Goal: Browse casually: Explore the website without a specific task or goal

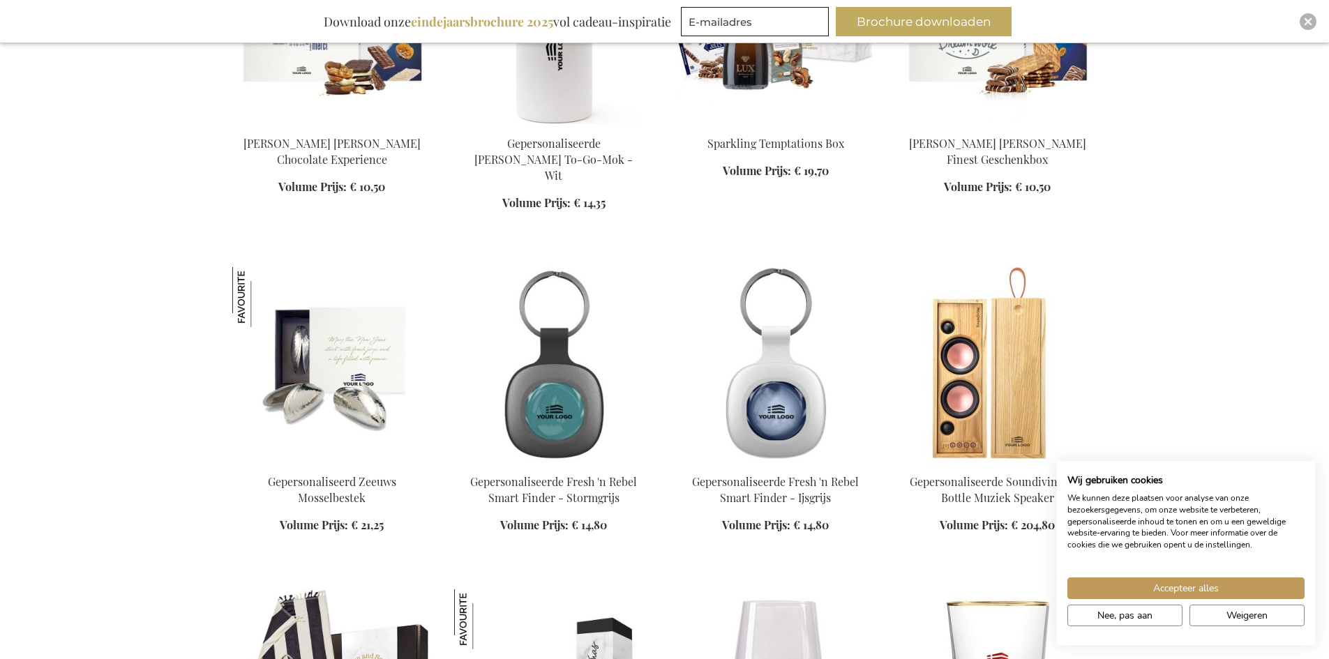
scroll to position [697, 0]
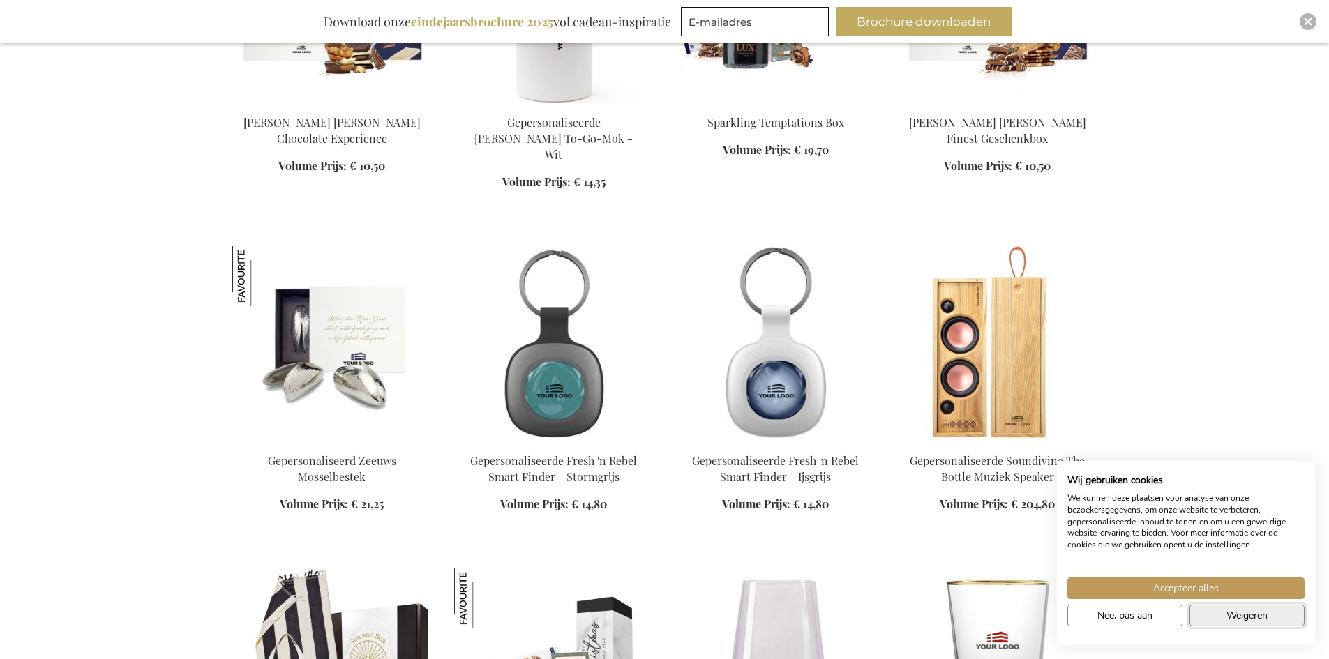
click at [1229, 622] on span "Weigeren" at bounding box center [1246, 615] width 41 height 15
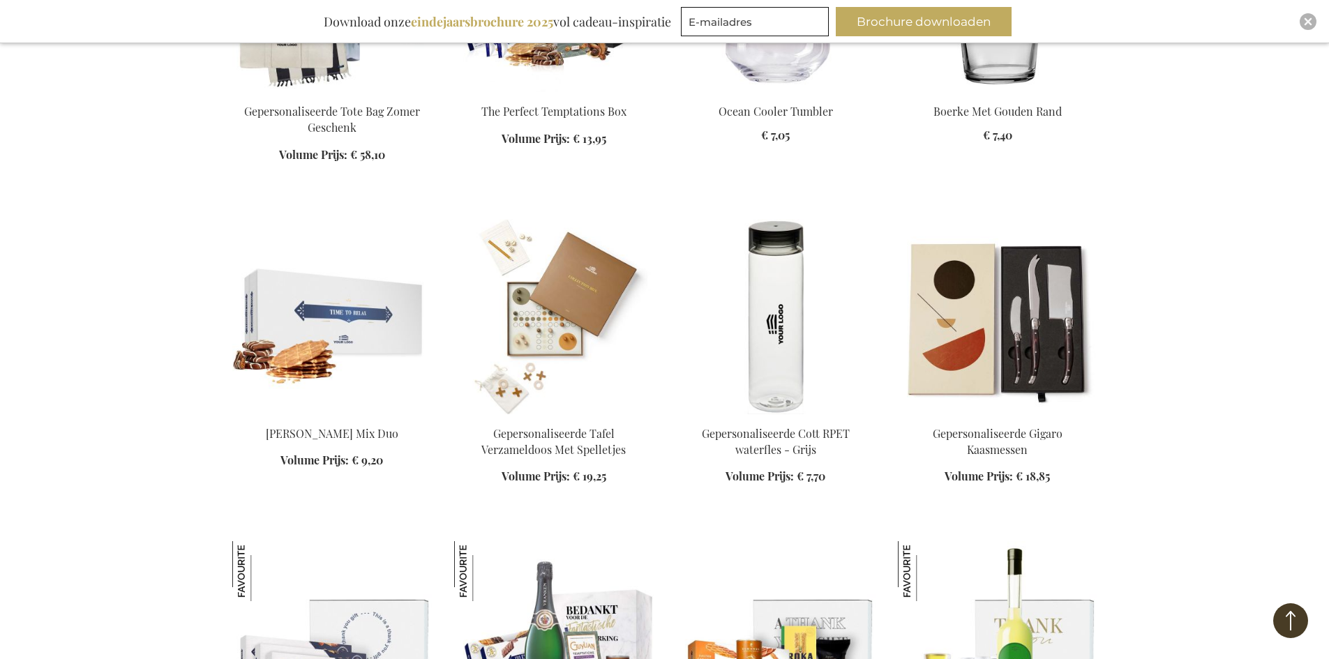
scroll to position [1395, 0]
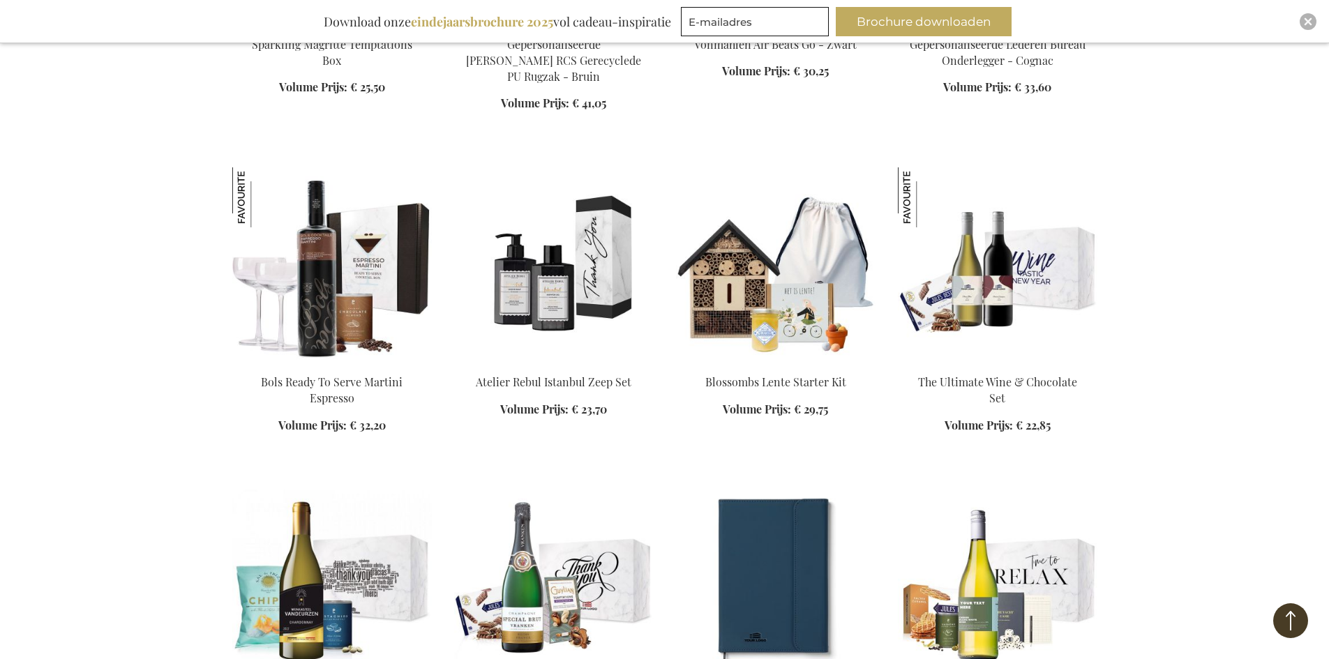
scroll to position [2441, 0]
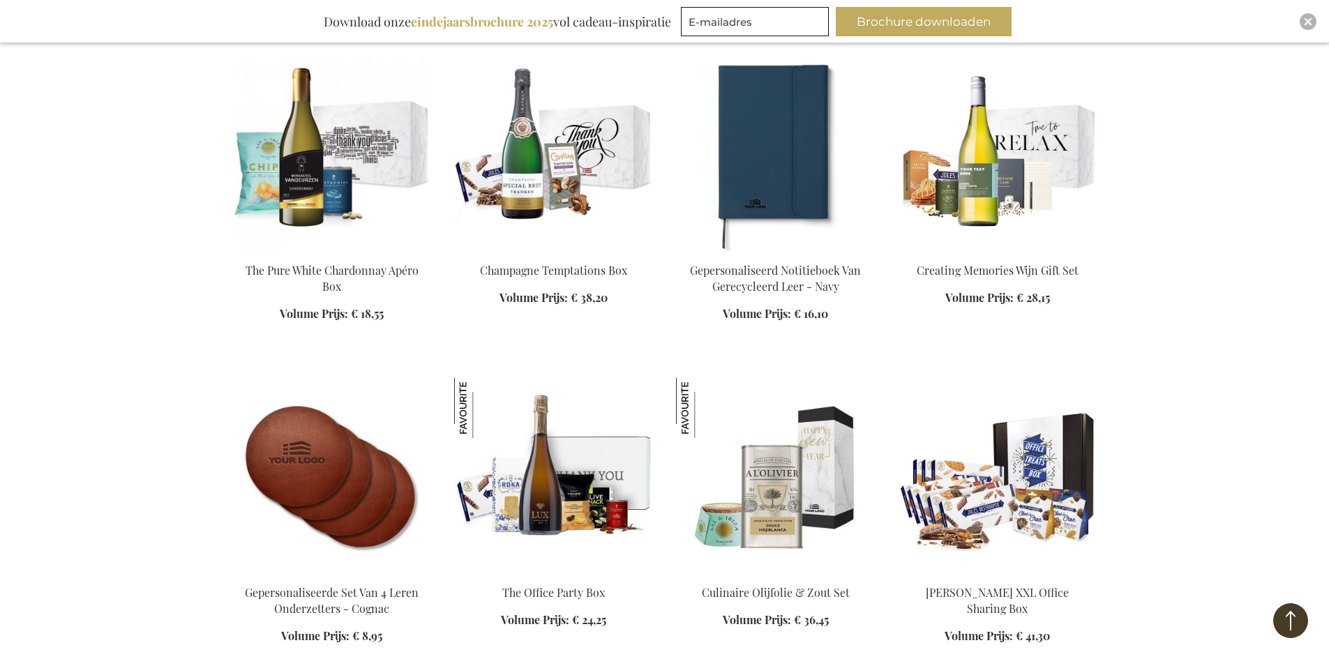
scroll to position [2860, 0]
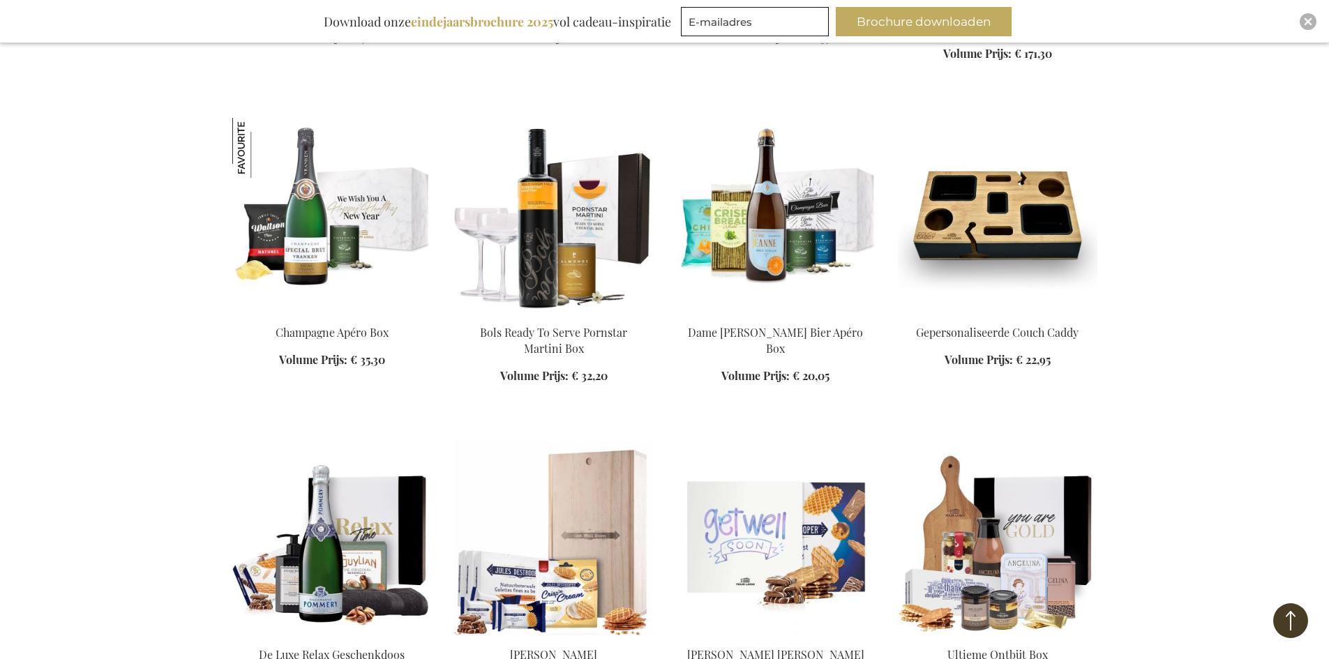
scroll to position [4394, 0]
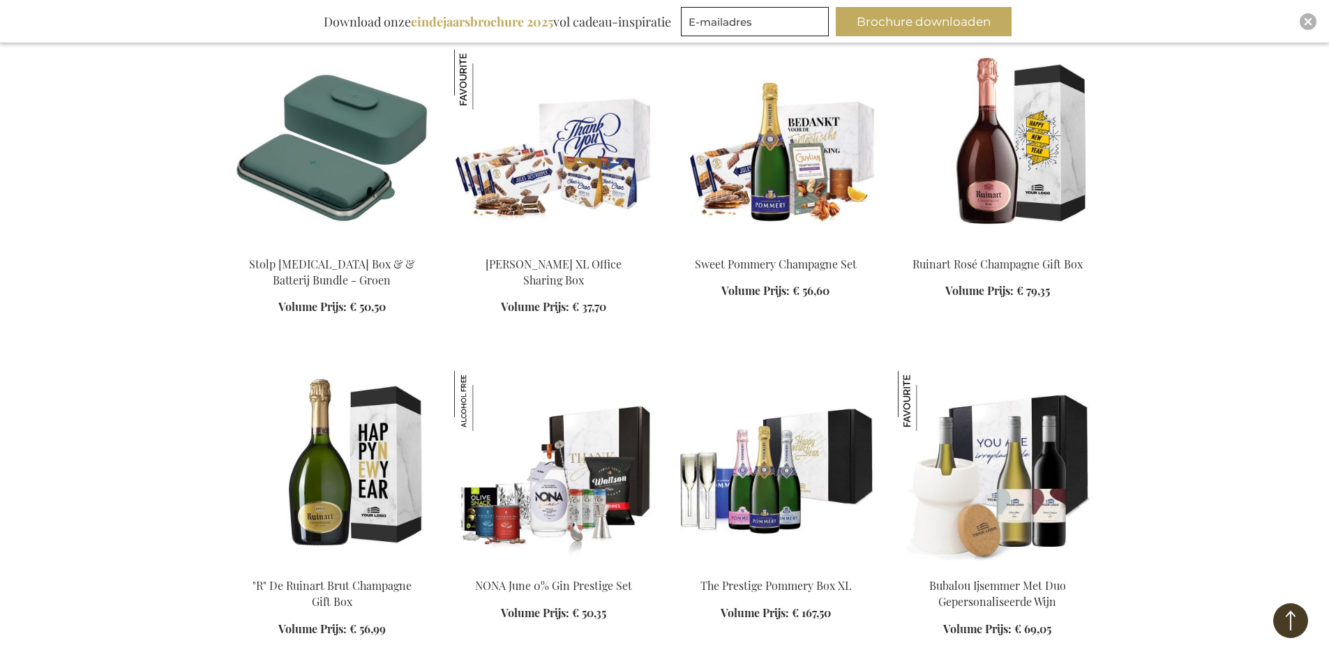
scroll to position [6138, 0]
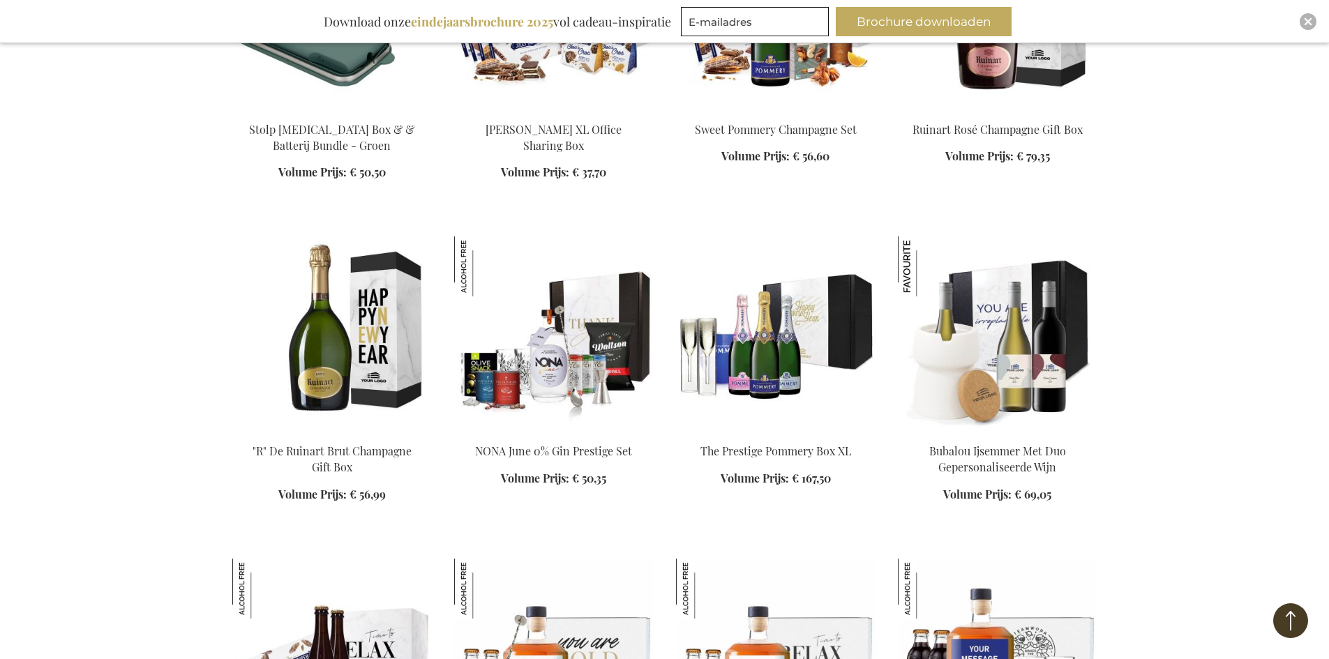
scroll to position [6208, 0]
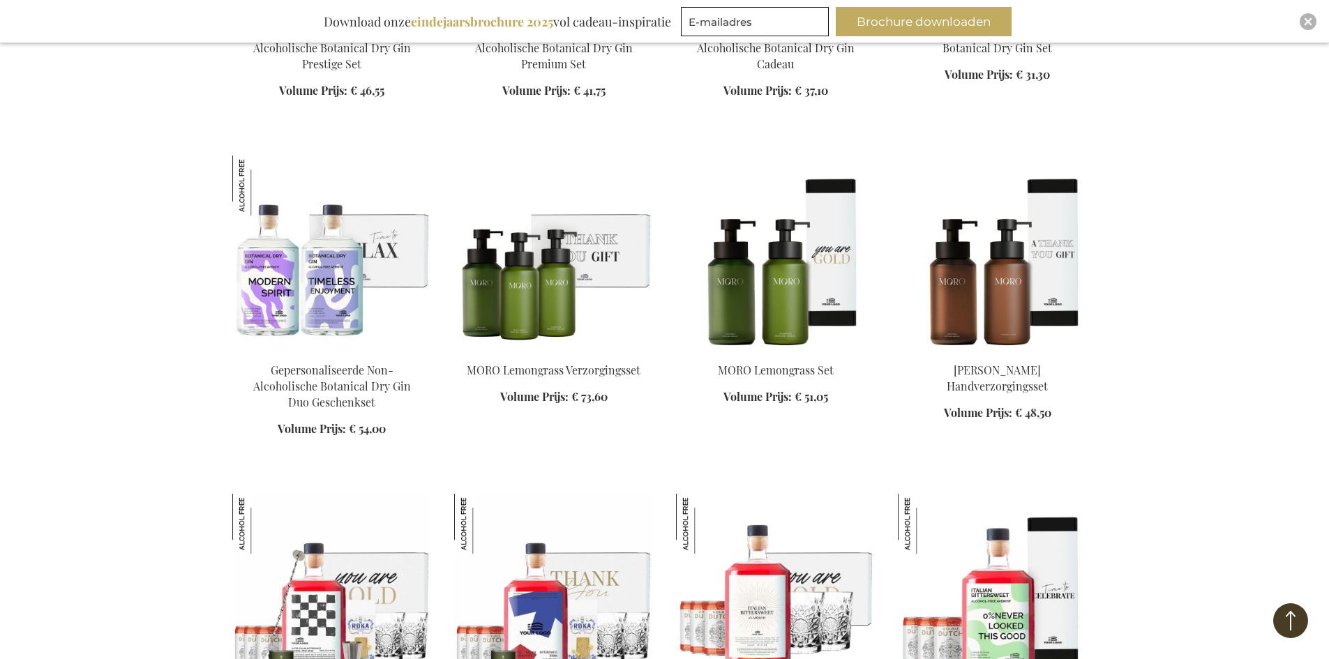
scroll to position [7603, 0]
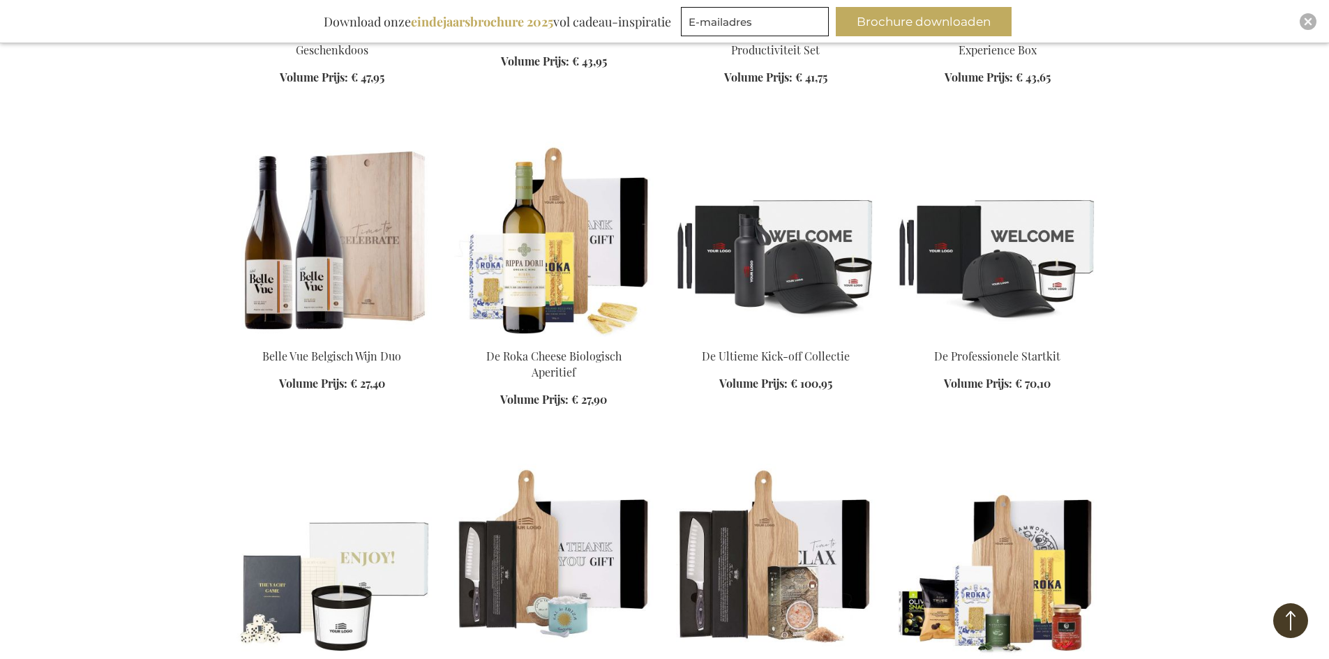
scroll to position [8928, 0]
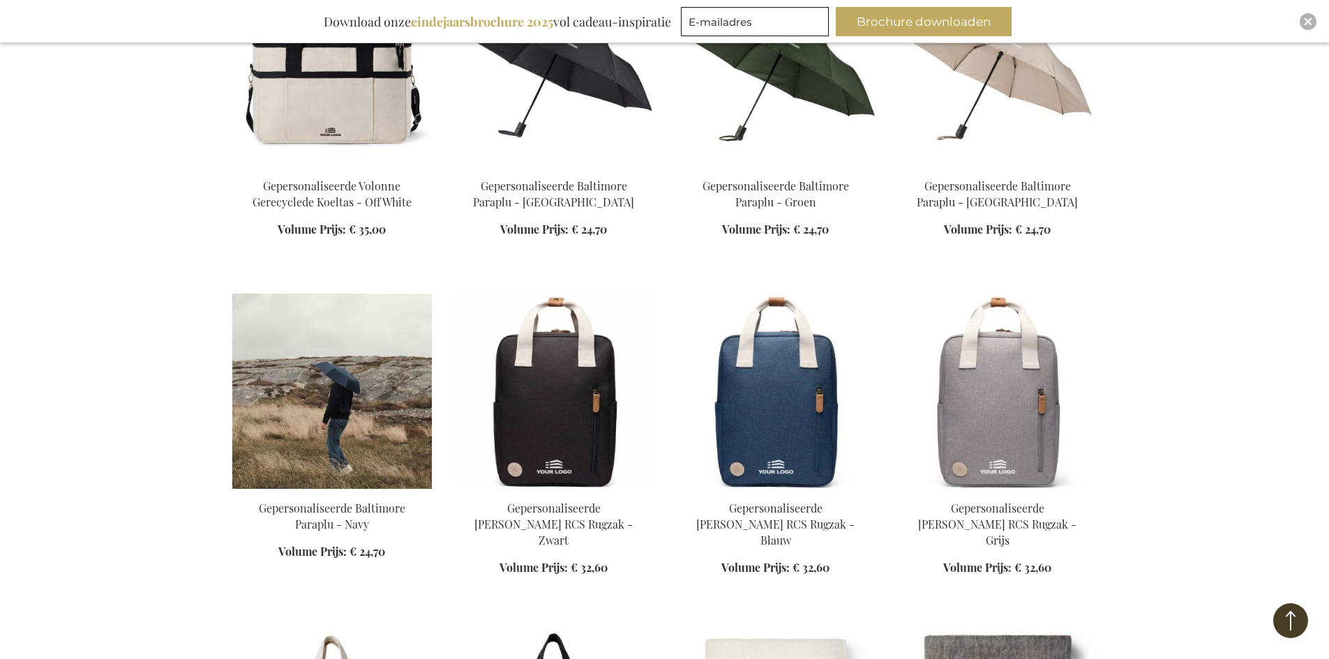
scroll to position [10881, 0]
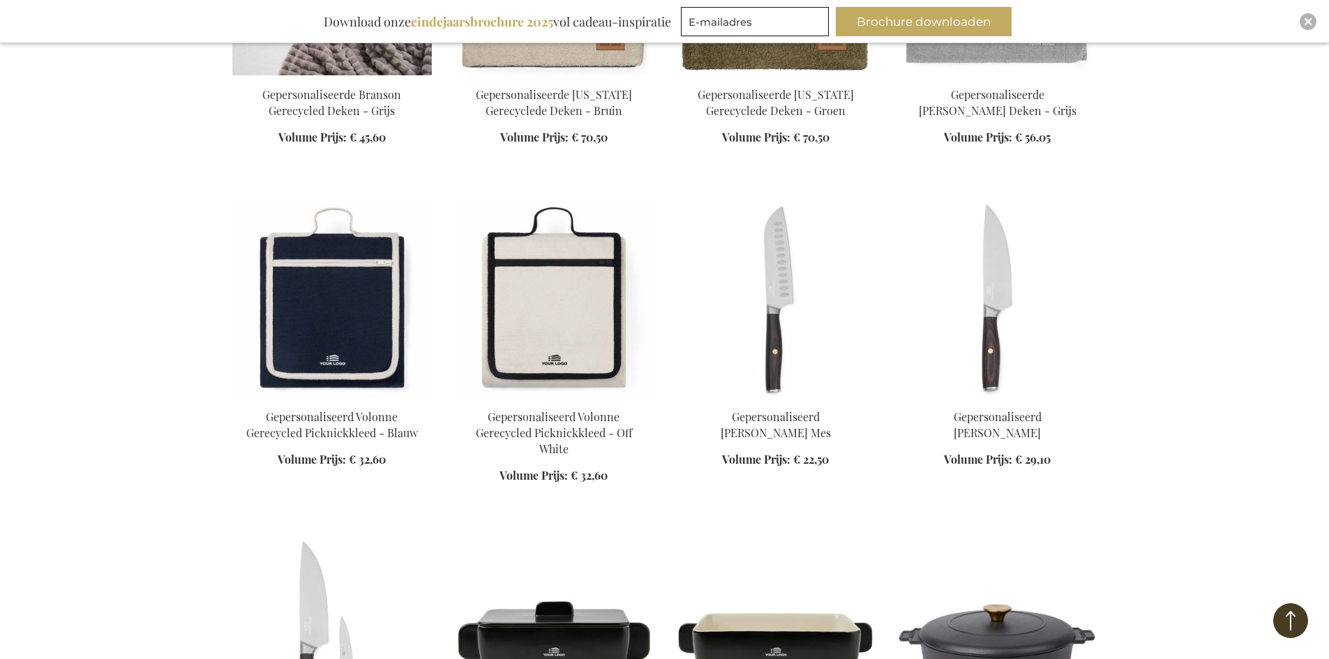
scroll to position [11788, 0]
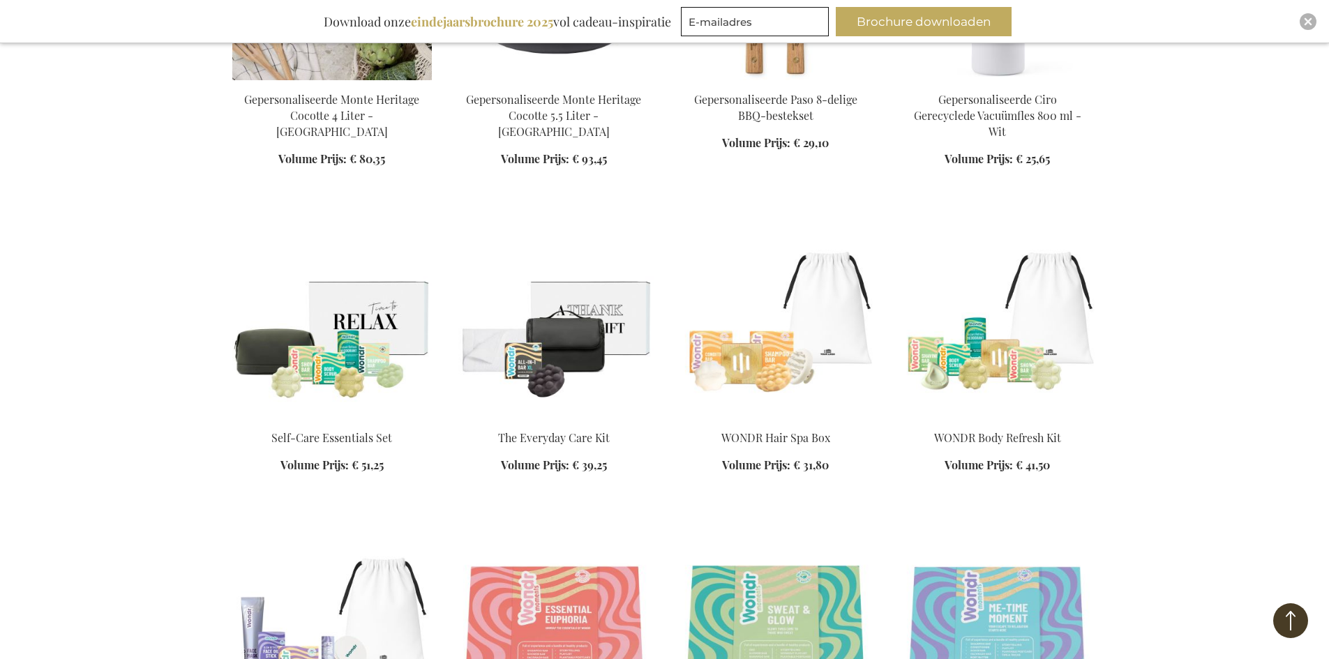
scroll to position [12764, 0]
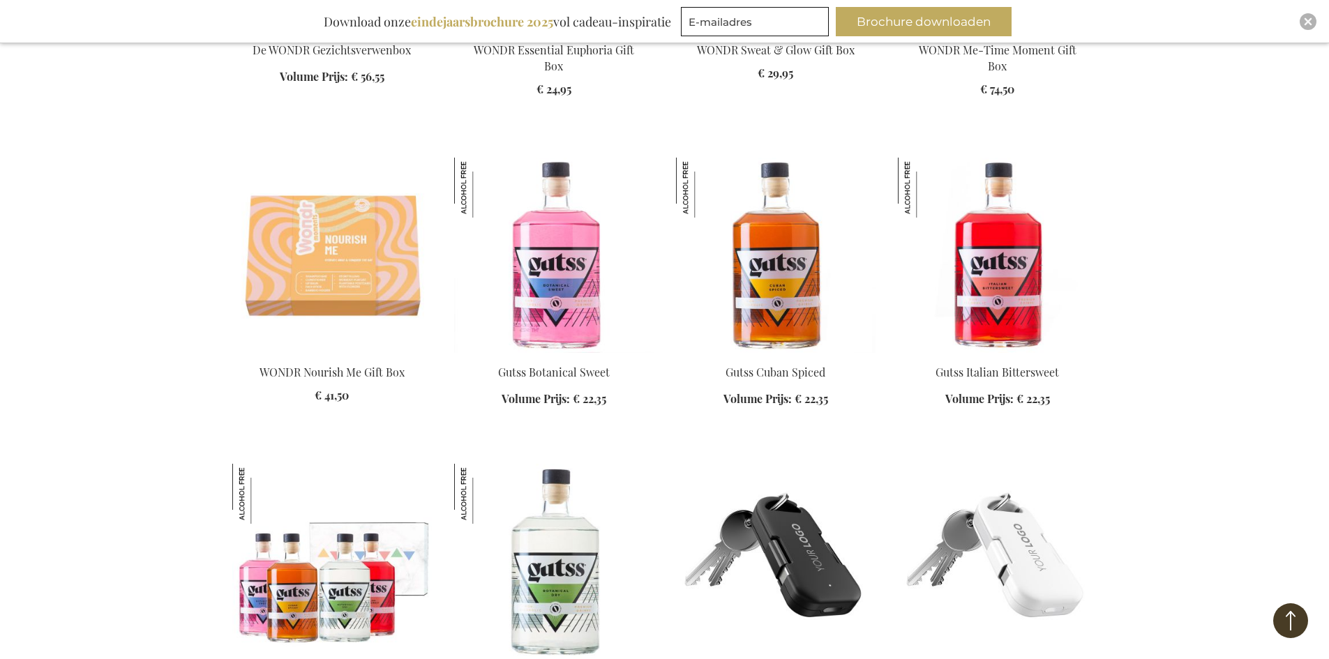
scroll to position [13601, 0]
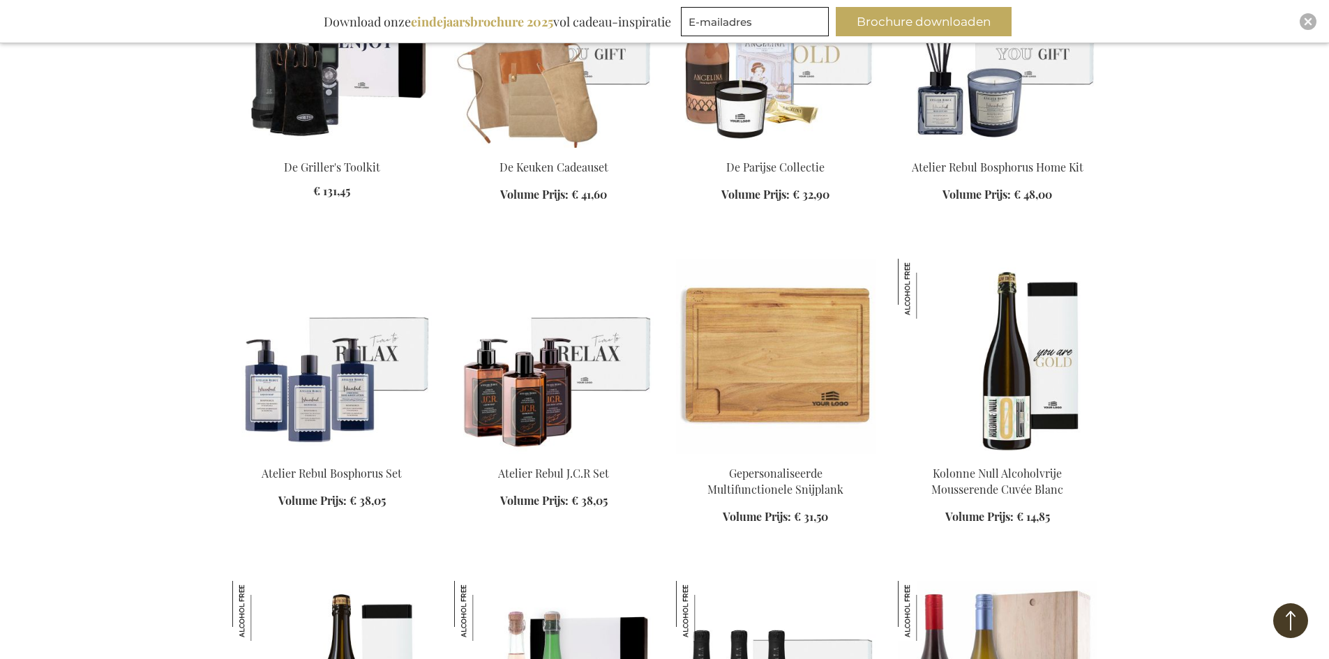
scroll to position [14298, 0]
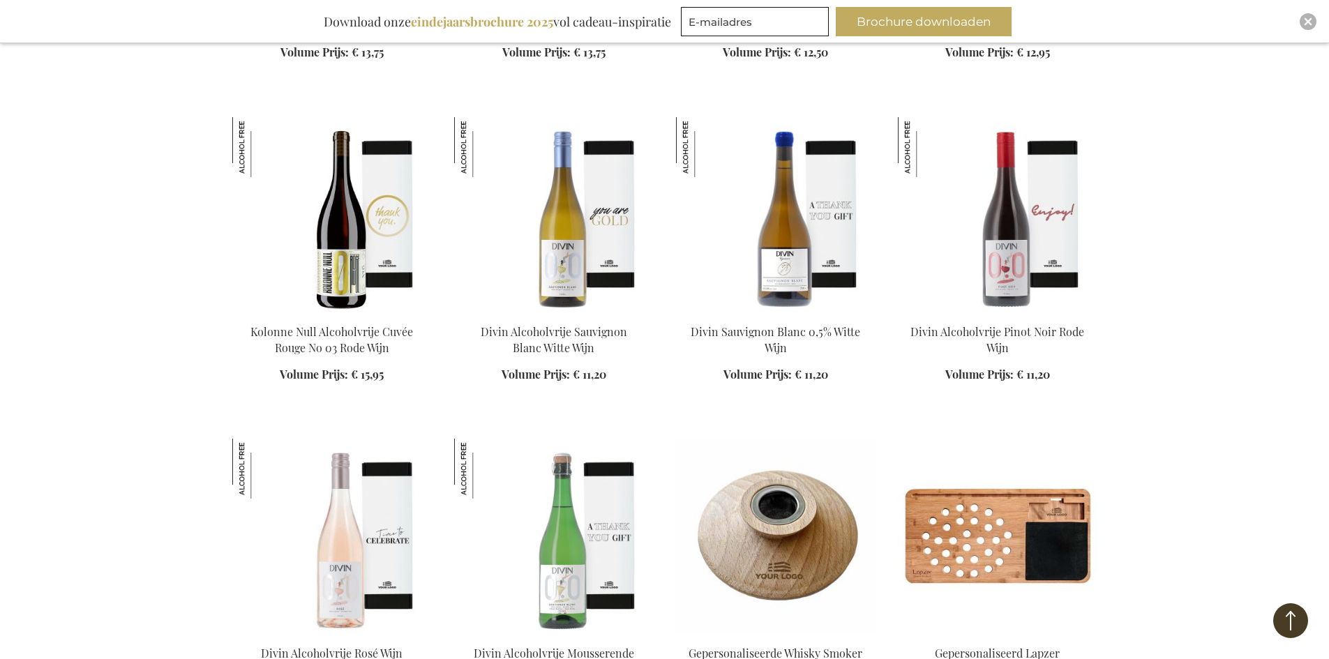
scroll to position [15903, 0]
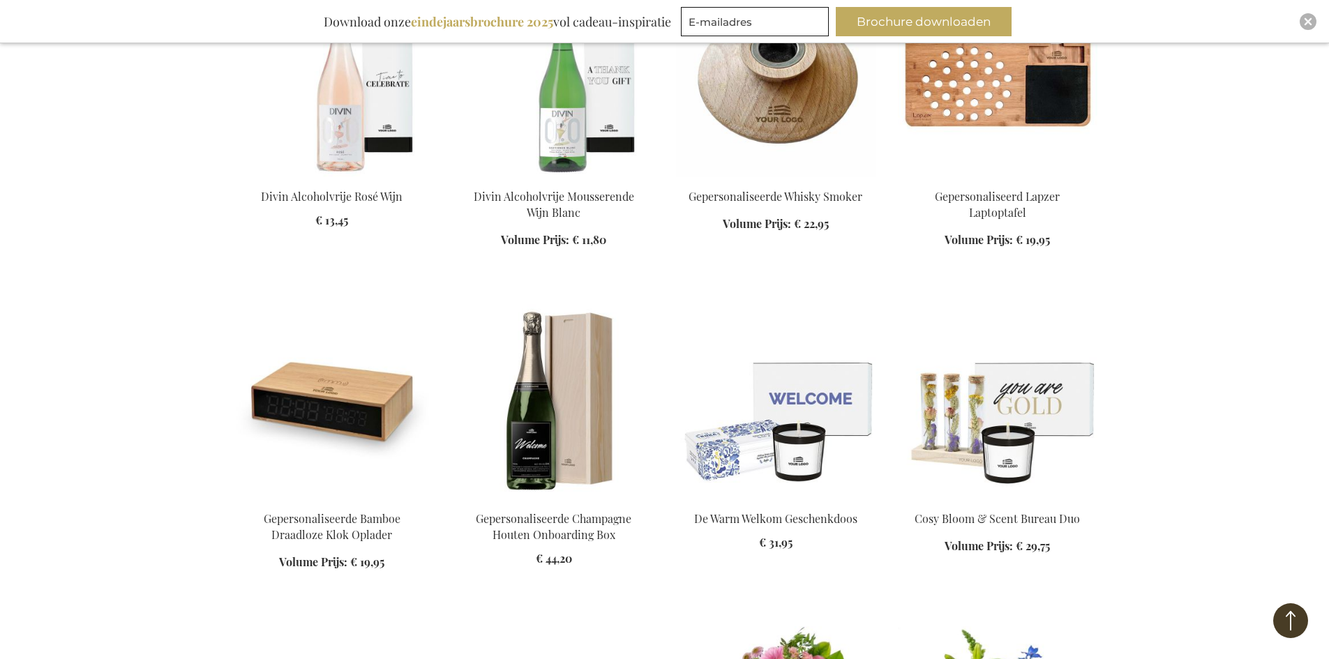
scroll to position [16391, 0]
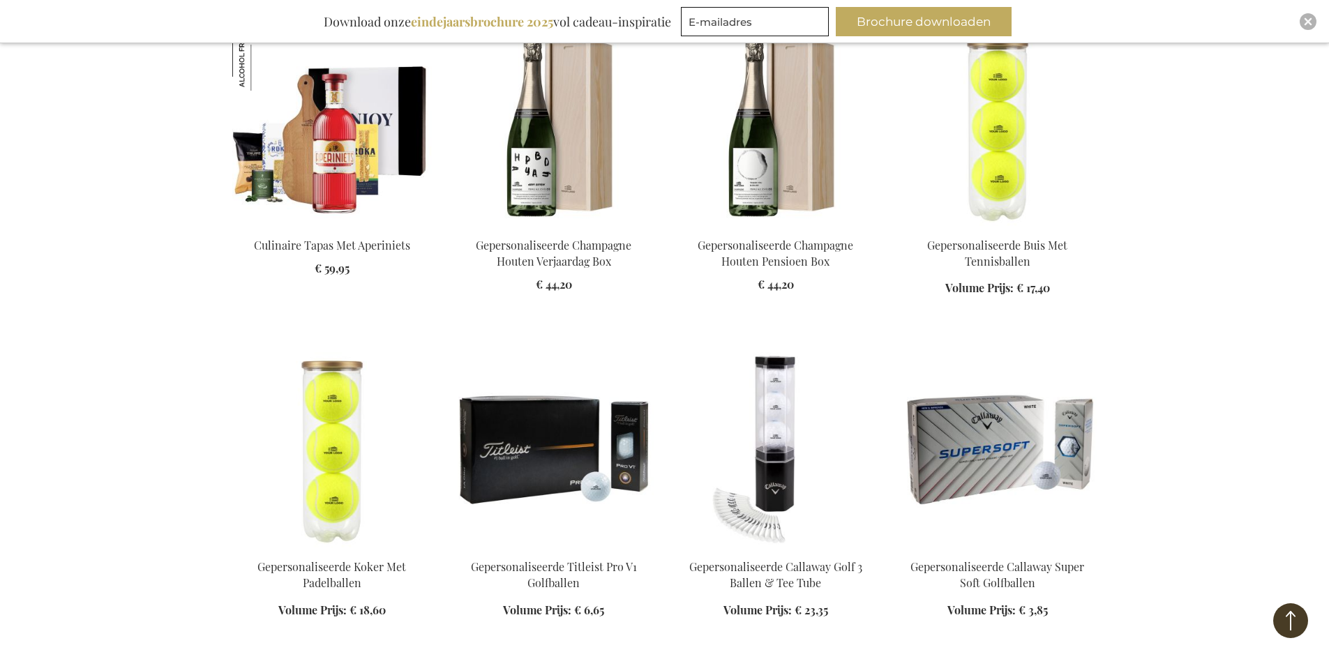
scroll to position [19739, 0]
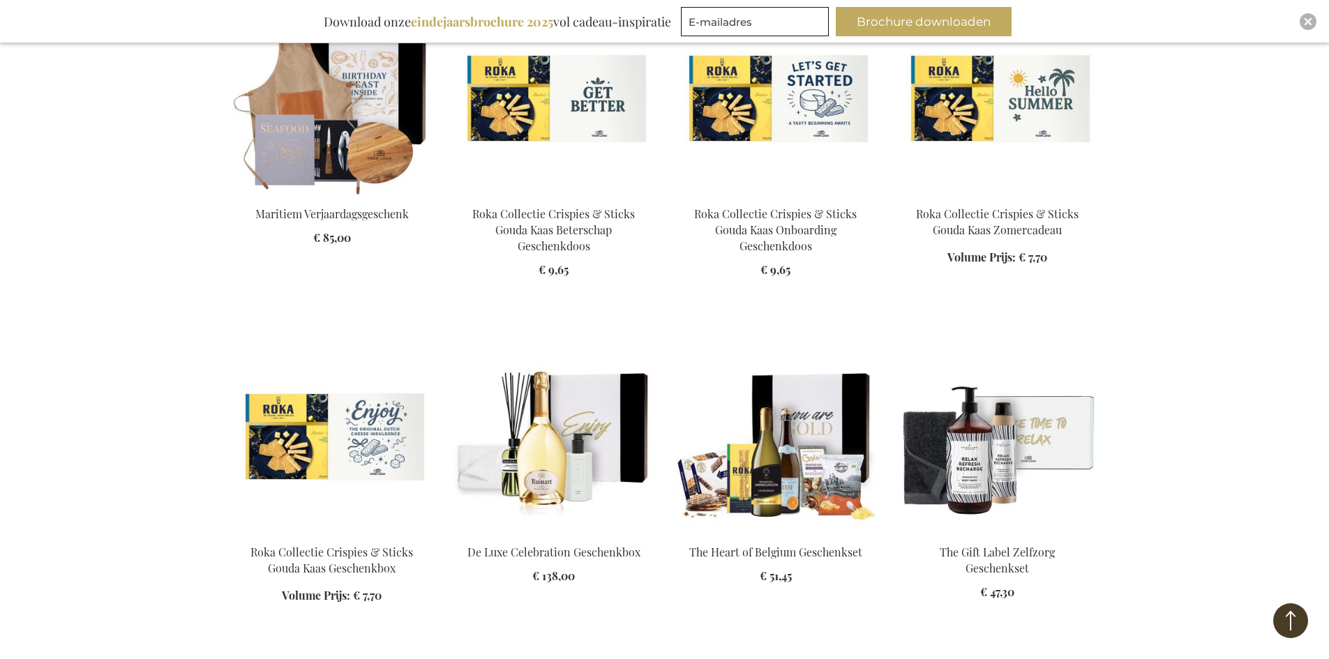
scroll to position [20646, 0]
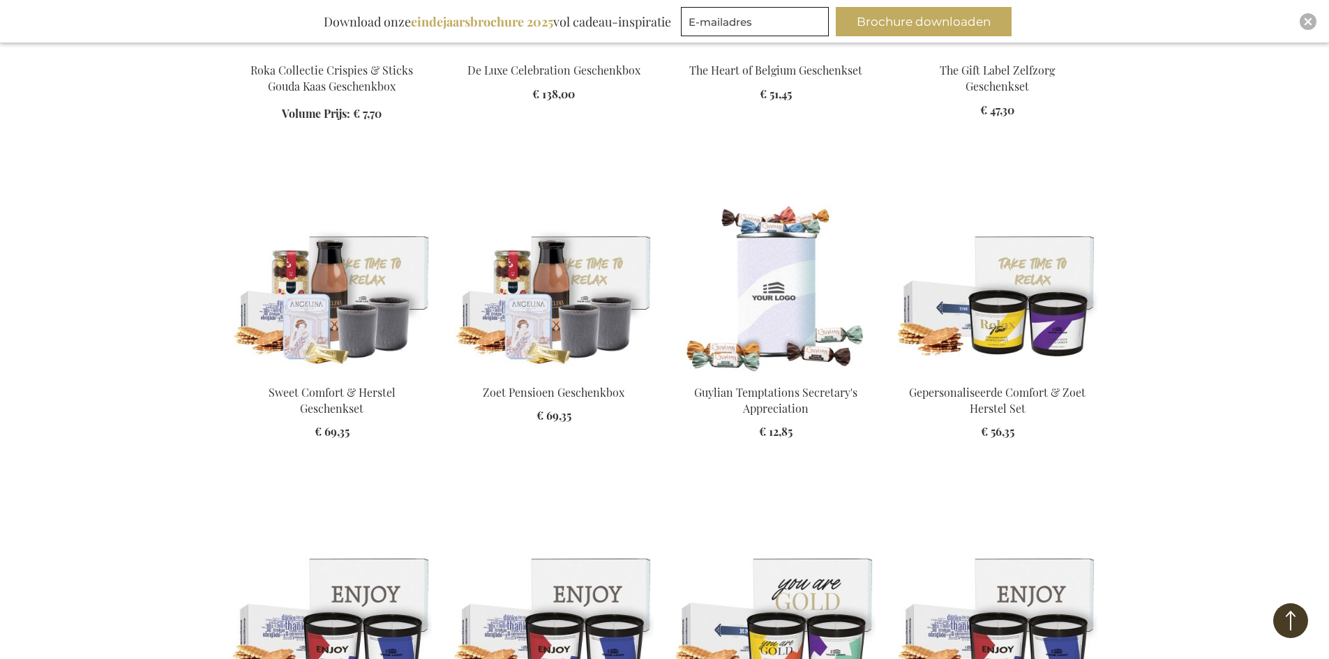
scroll to position [20925, 0]
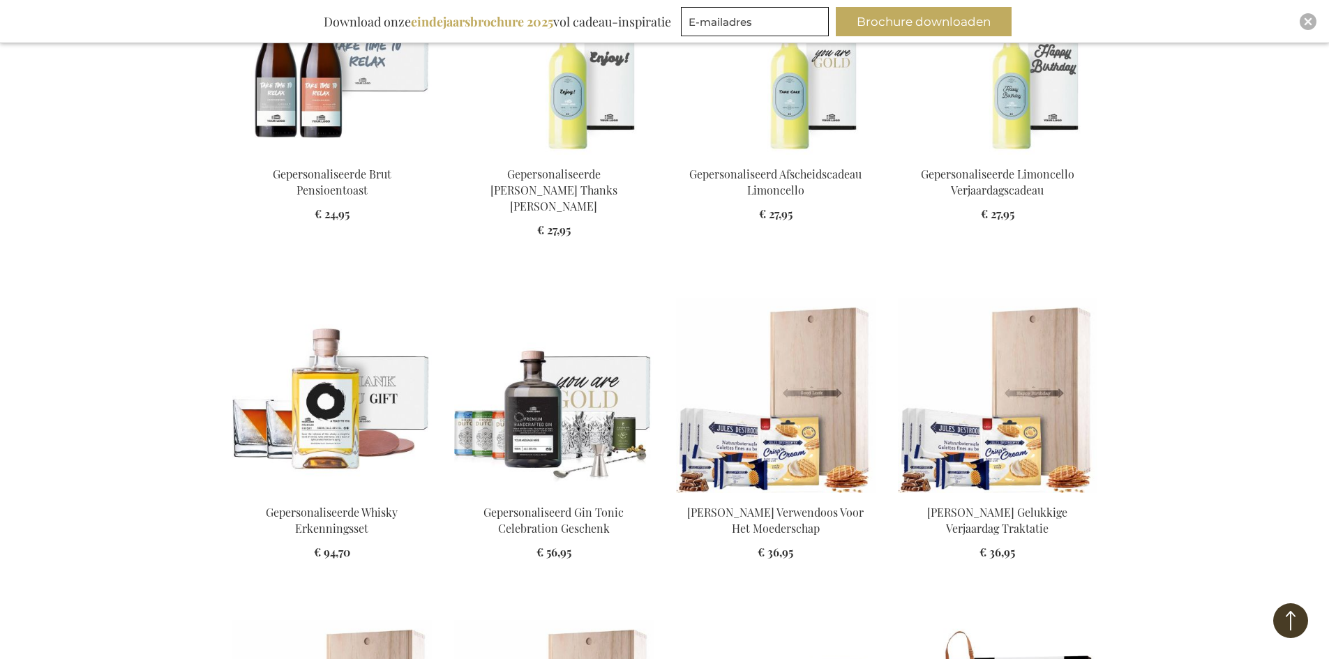
scroll to position [22110, 0]
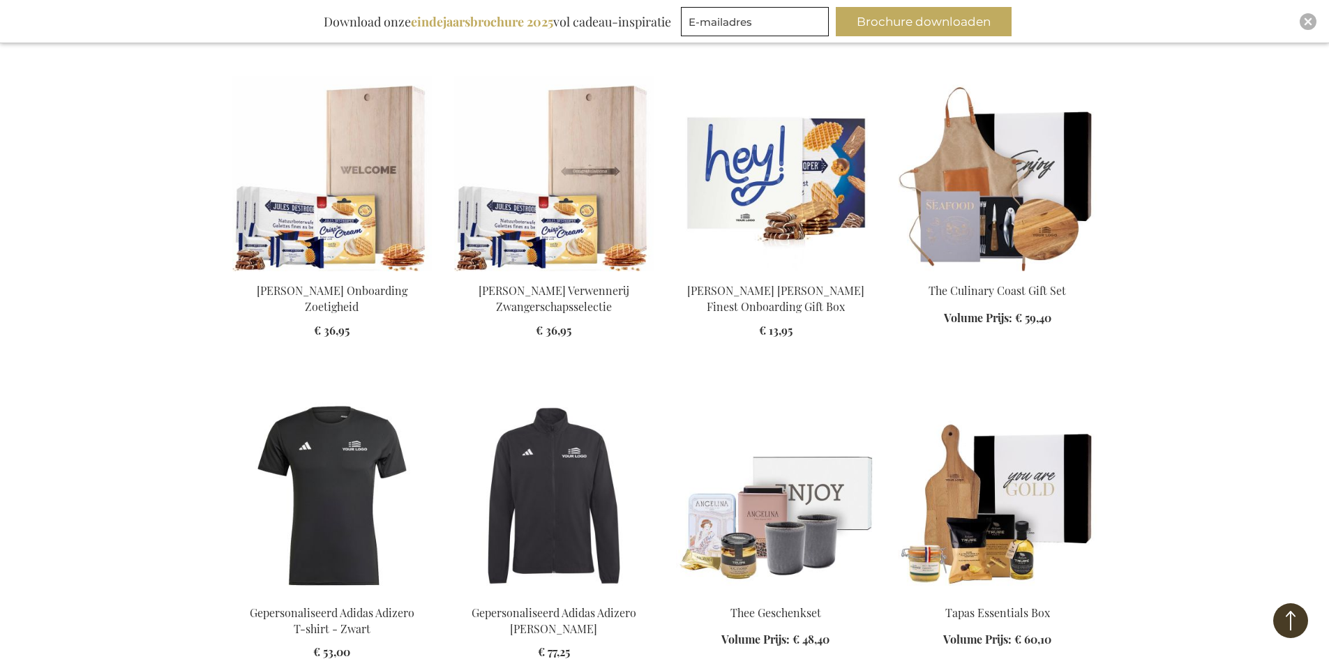
scroll to position [22599, 0]
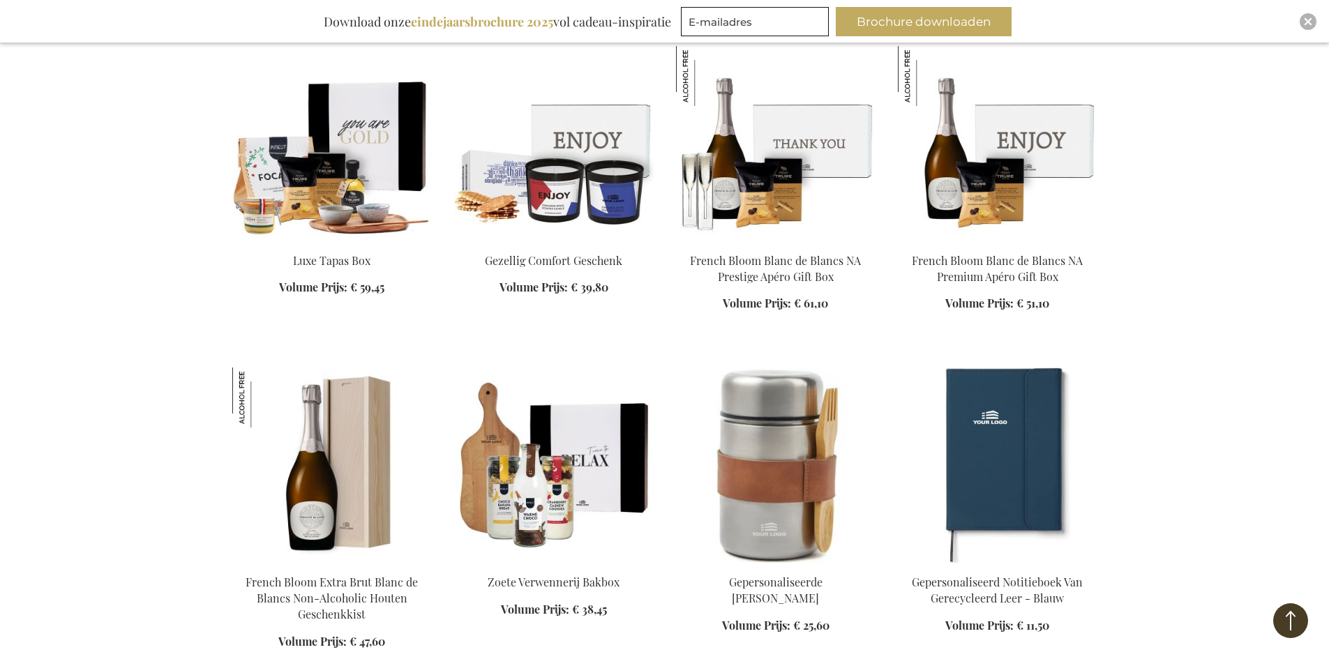
scroll to position [23784, 0]
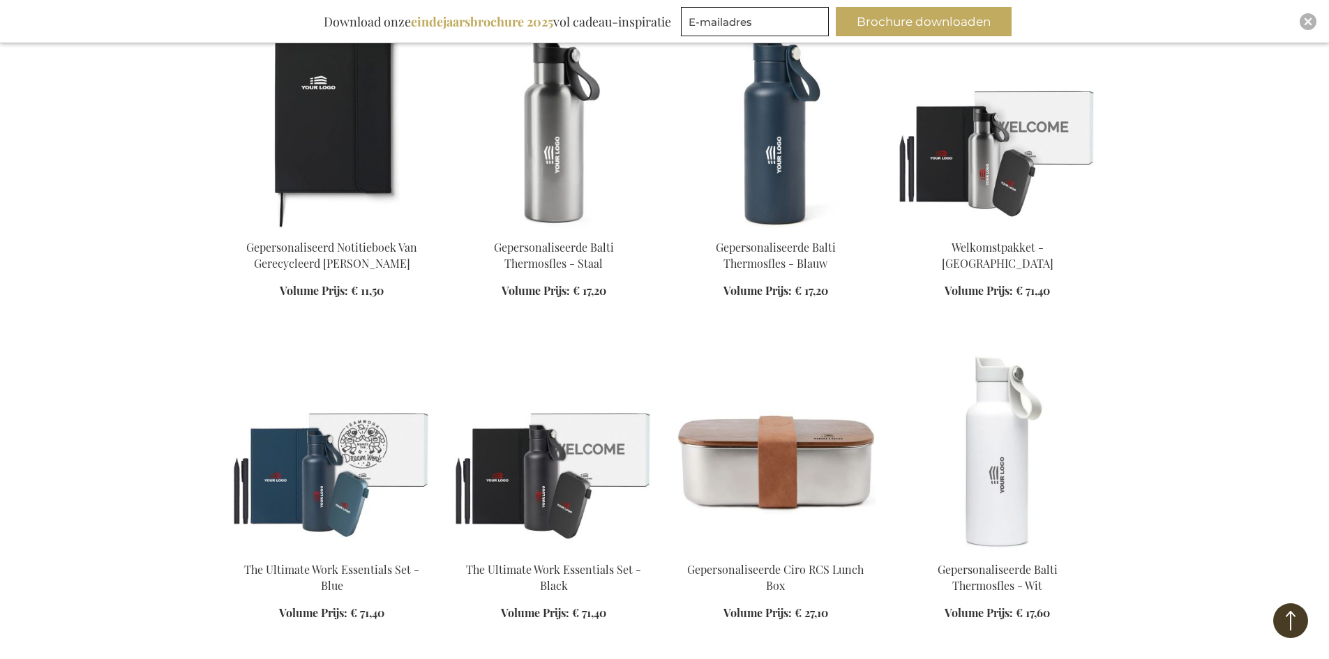
scroll to position [24272, 0]
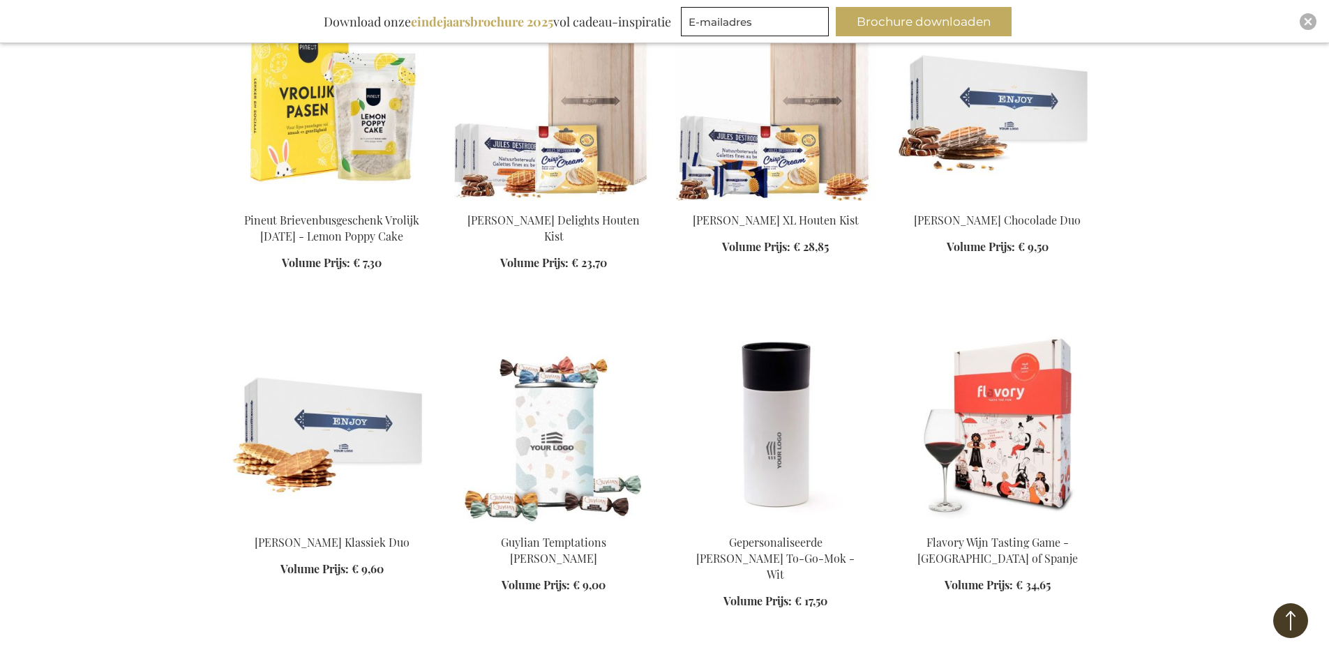
scroll to position [24970, 0]
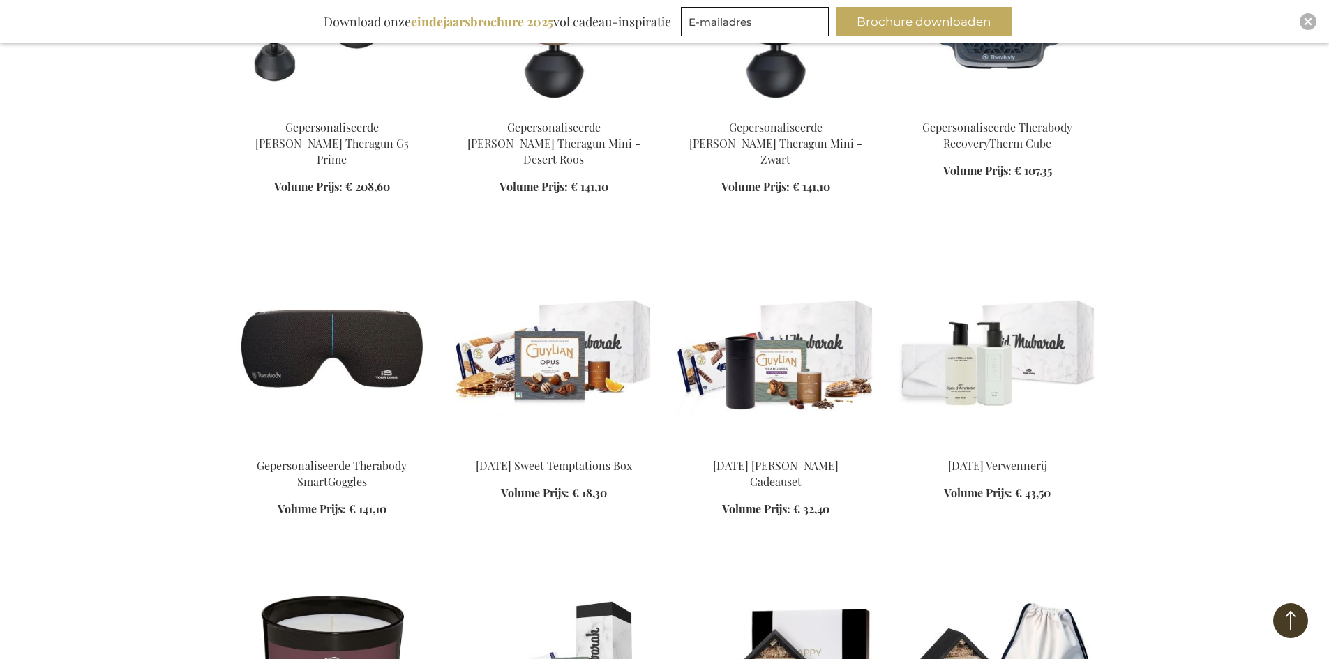
scroll to position [26435, 0]
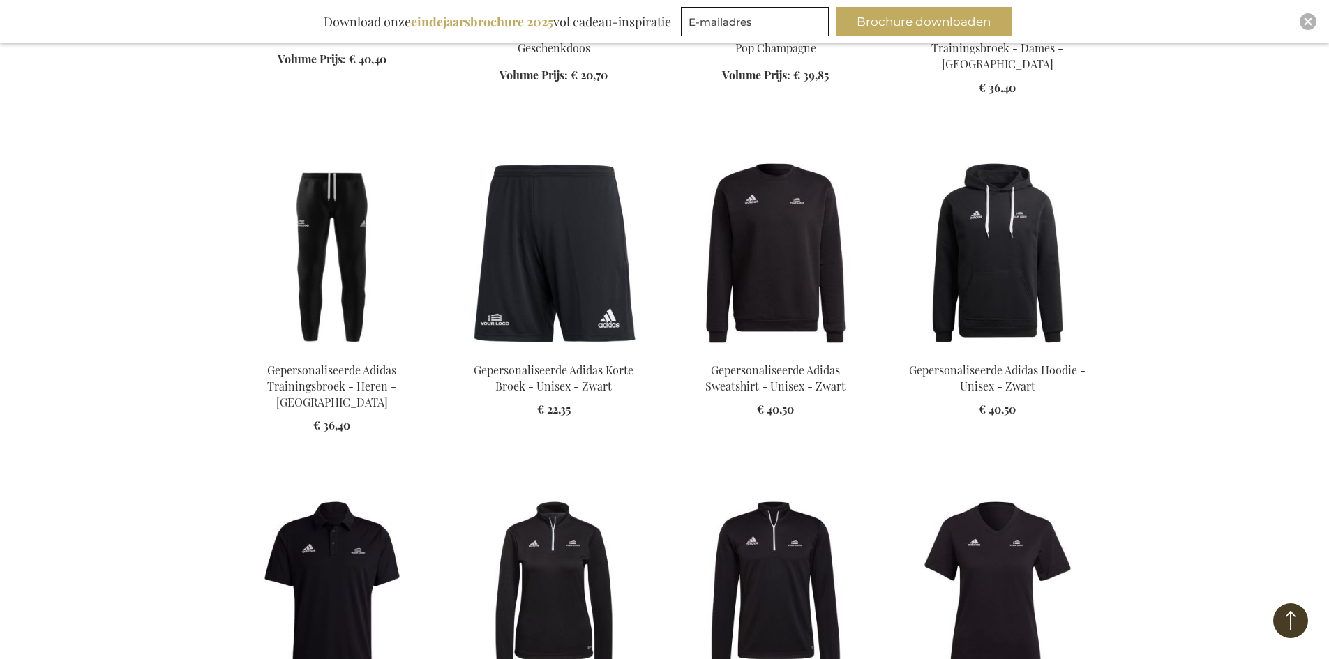
scroll to position [28806, 0]
